Goal: Navigation & Orientation: Find specific page/section

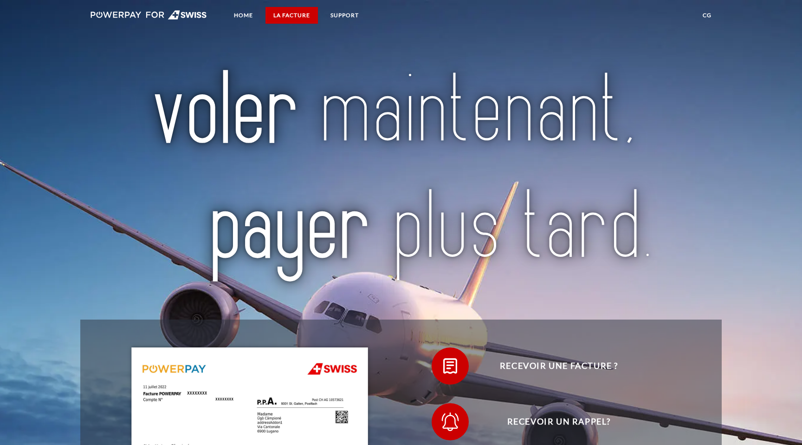
click at [290, 11] on link "LA FACTURE" at bounding box center [292, 15] width 52 height 17
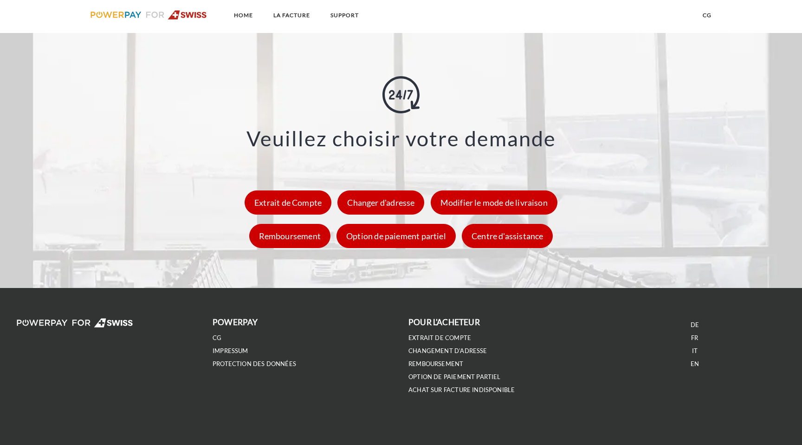
scroll to position [1374, 0]
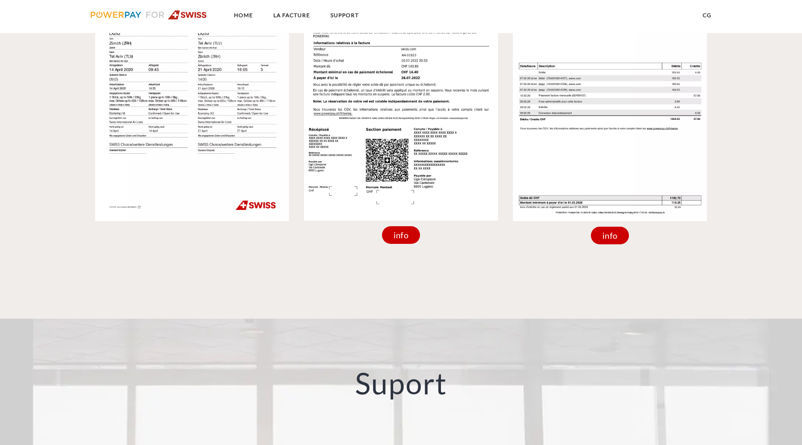
click at [123, 11] on img at bounding box center [149, 14] width 117 height 9
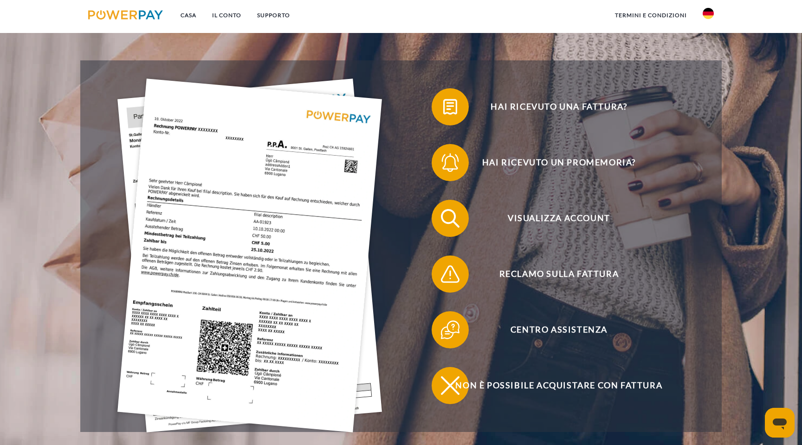
scroll to position [193, 0]
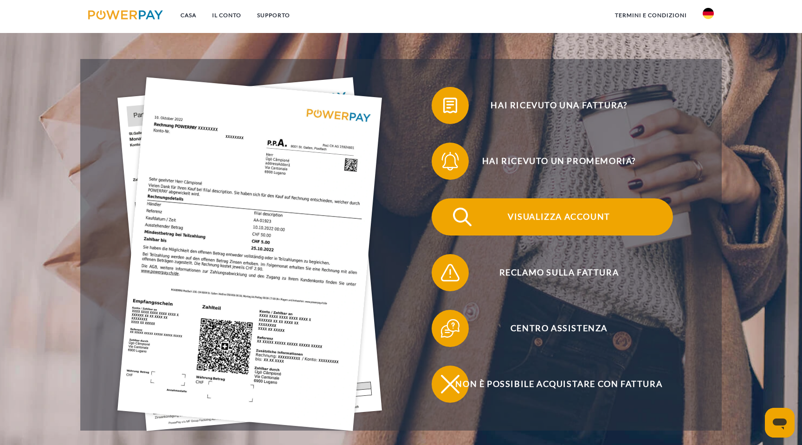
click at [574, 215] on font "Visualizza account" at bounding box center [559, 216] width 103 height 10
